Goal: Task Accomplishment & Management: Manage account settings

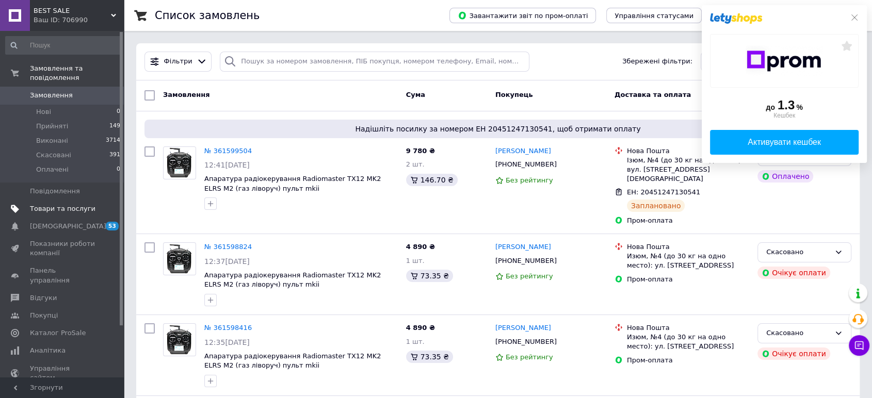
click at [66, 204] on span "Товари та послуги" at bounding box center [63, 208] width 66 height 9
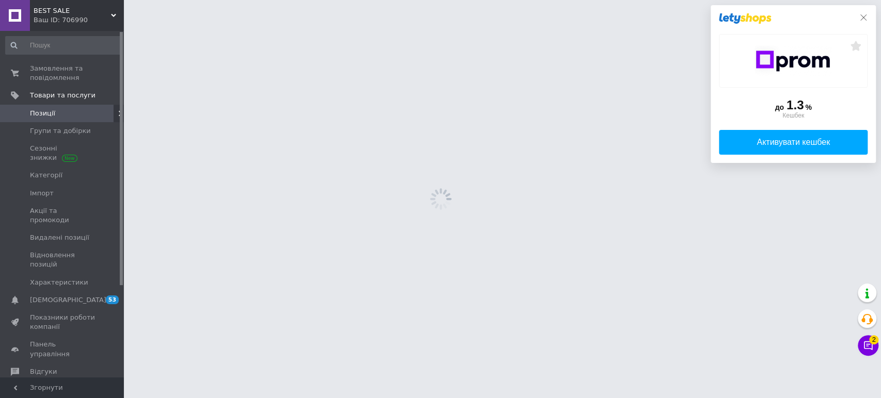
click at [861, 16] on icon at bounding box center [863, 17] width 8 height 8
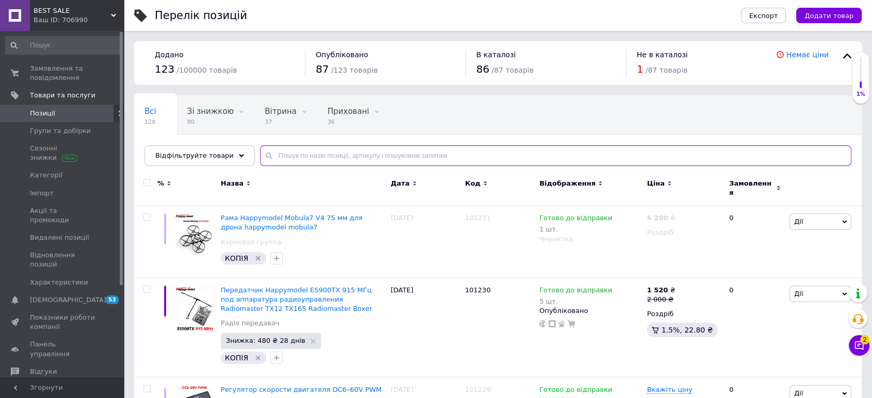
click at [405, 157] on input "text" at bounding box center [555, 156] width 591 height 21
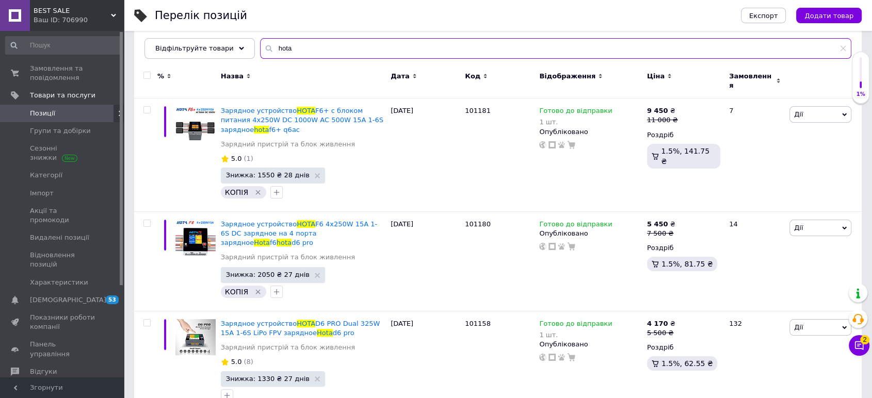
scroll to position [115, 0]
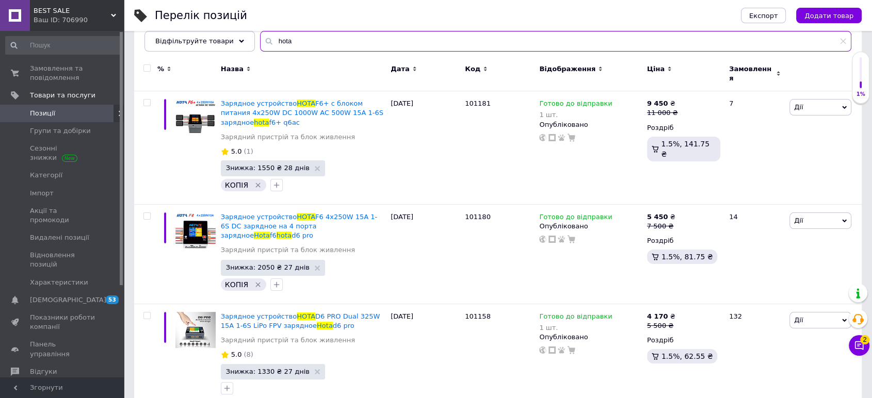
type input "hota"
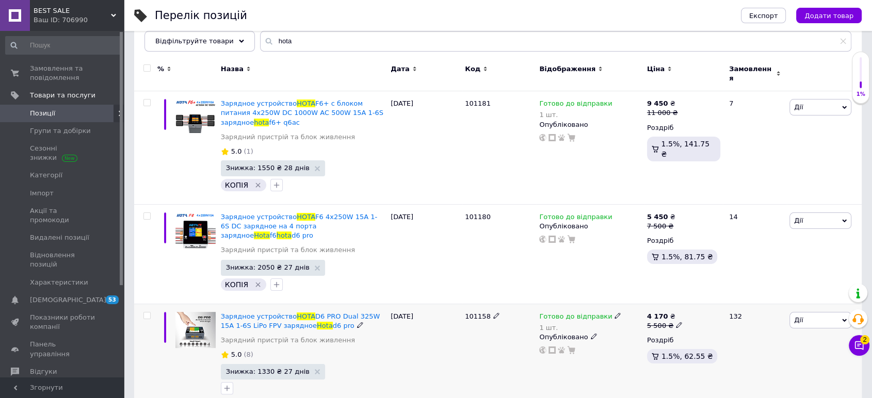
click at [543, 324] on div "1 шт." at bounding box center [580, 328] width 82 height 8
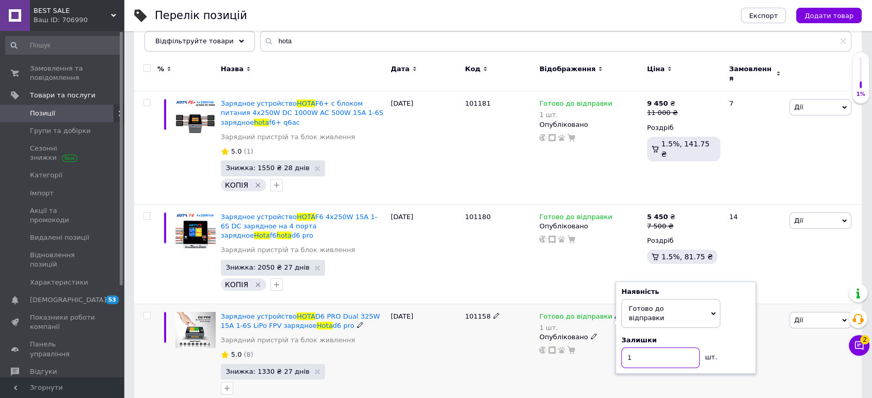
click at [630, 348] on input "1" at bounding box center [660, 358] width 78 height 21
click at [471, 340] on div "101158" at bounding box center [499, 356] width 74 height 104
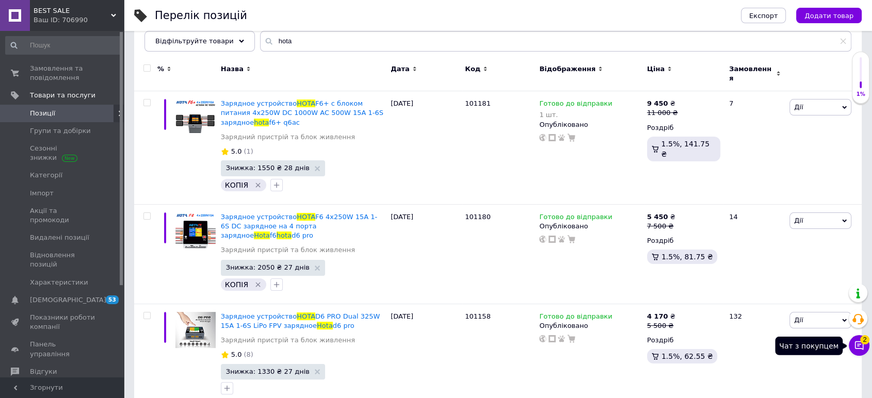
click at [855, 347] on icon at bounding box center [859, 346] width 10 height 10
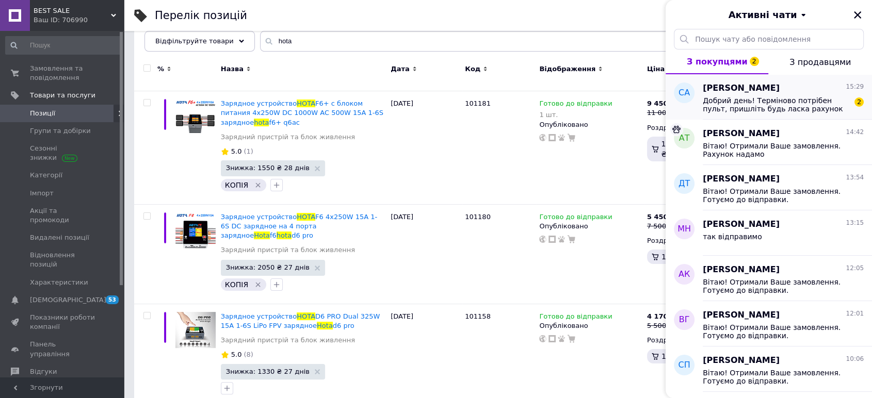
click at [764, 104] on span "Добрий день! Терміново потрібен пульт, пришліть будь ласка рахунок" at bounding box center [776, 104] width 147 height 17
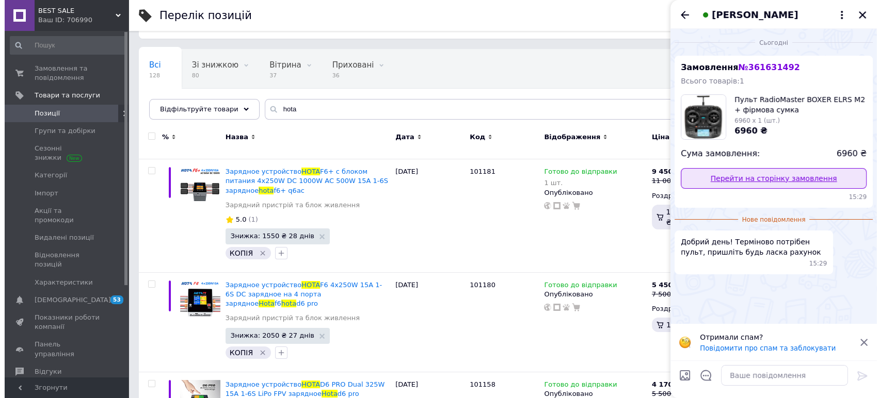
scroll to position [0, 0]
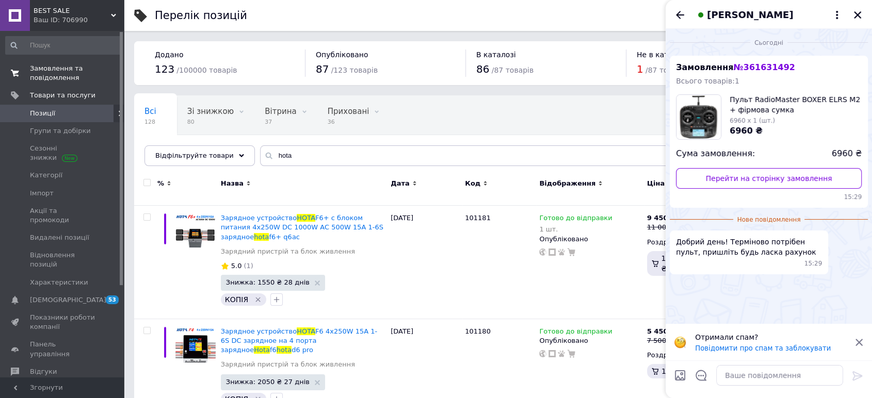
click at [56, 71] on span "Замовлення та повідомлення" at bounding box center [63, 73] width 66 height 19
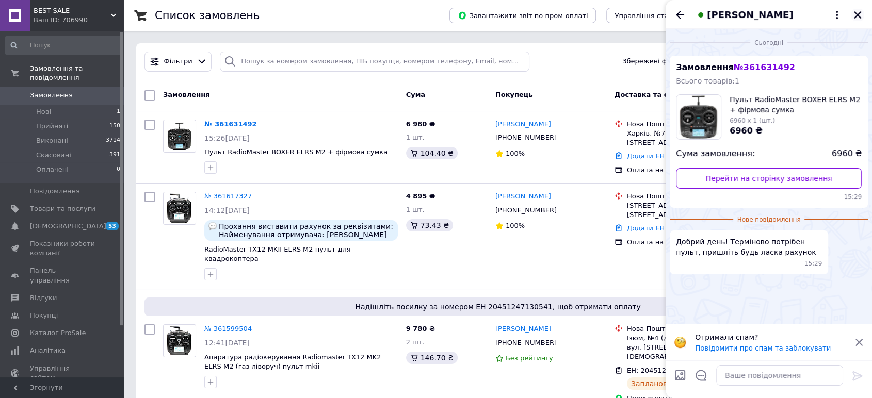
click at [866, 13] on div "Семченков Александр" at bounding box center [769, 14] width 206 height 29
click at [859, 14] on icon "Закрити" at bounding box center [857, 14] width 9 height 9
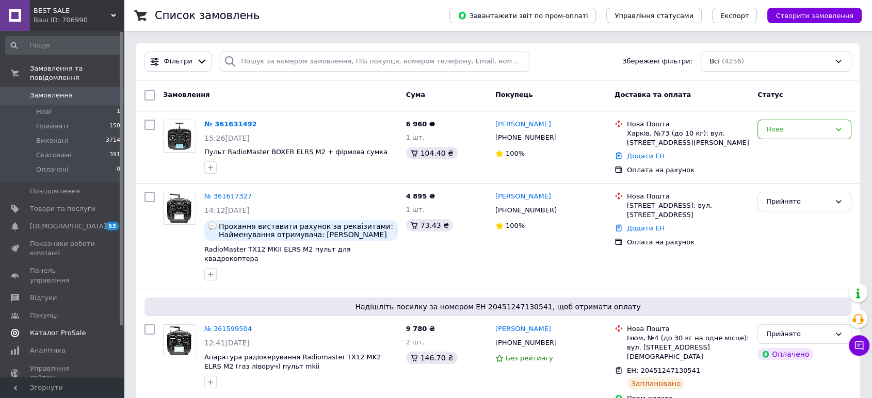
click at [72, 329] on span "Каталог ProSale" at bounding box center [58, 333] width 56 height 9
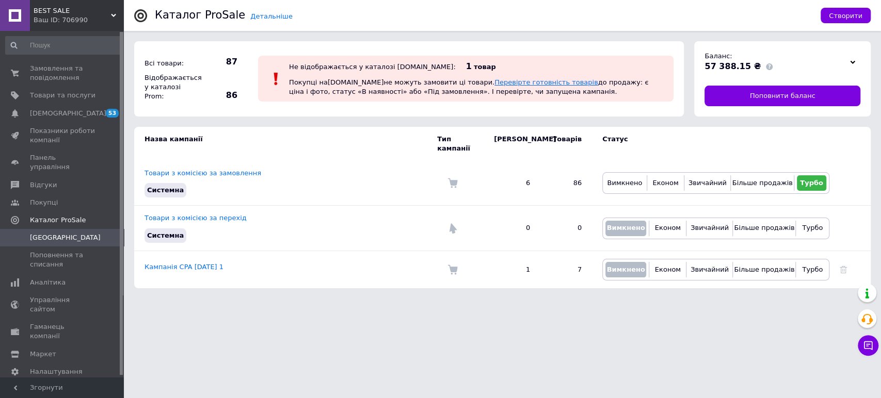
click at [494, 84] on link "Перевірте готовність товарів" at bounding box center [546, 82] width 104 height 8
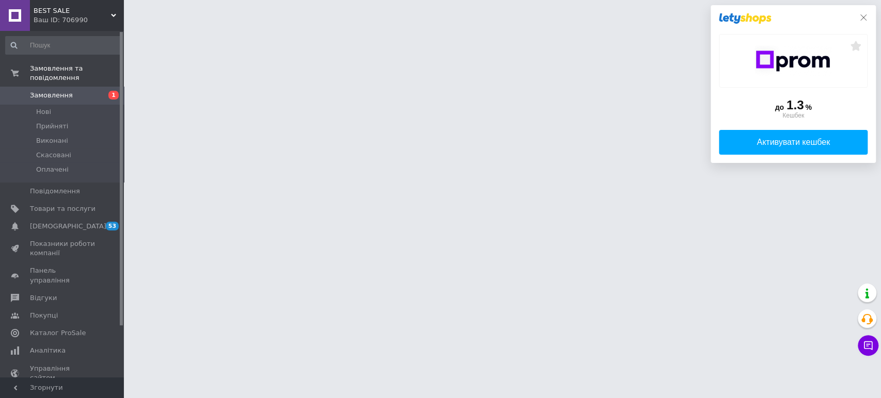
click at [865, 16] on icon at bounding box center [863, 17] width 8 height 8
